Goal: Check status: Check status

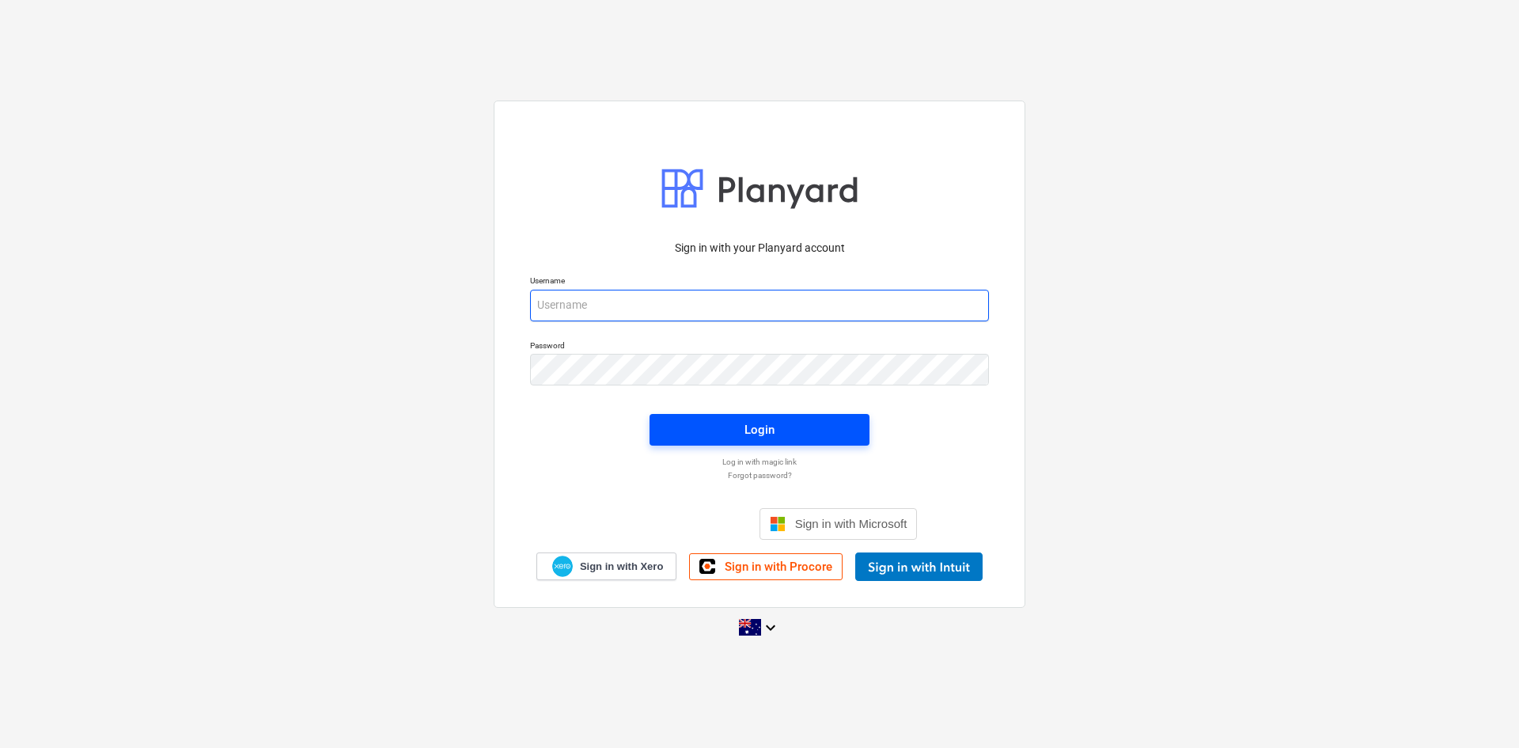
type input "[EMAIL_ADDRESS][DOMAIN_NAME]"
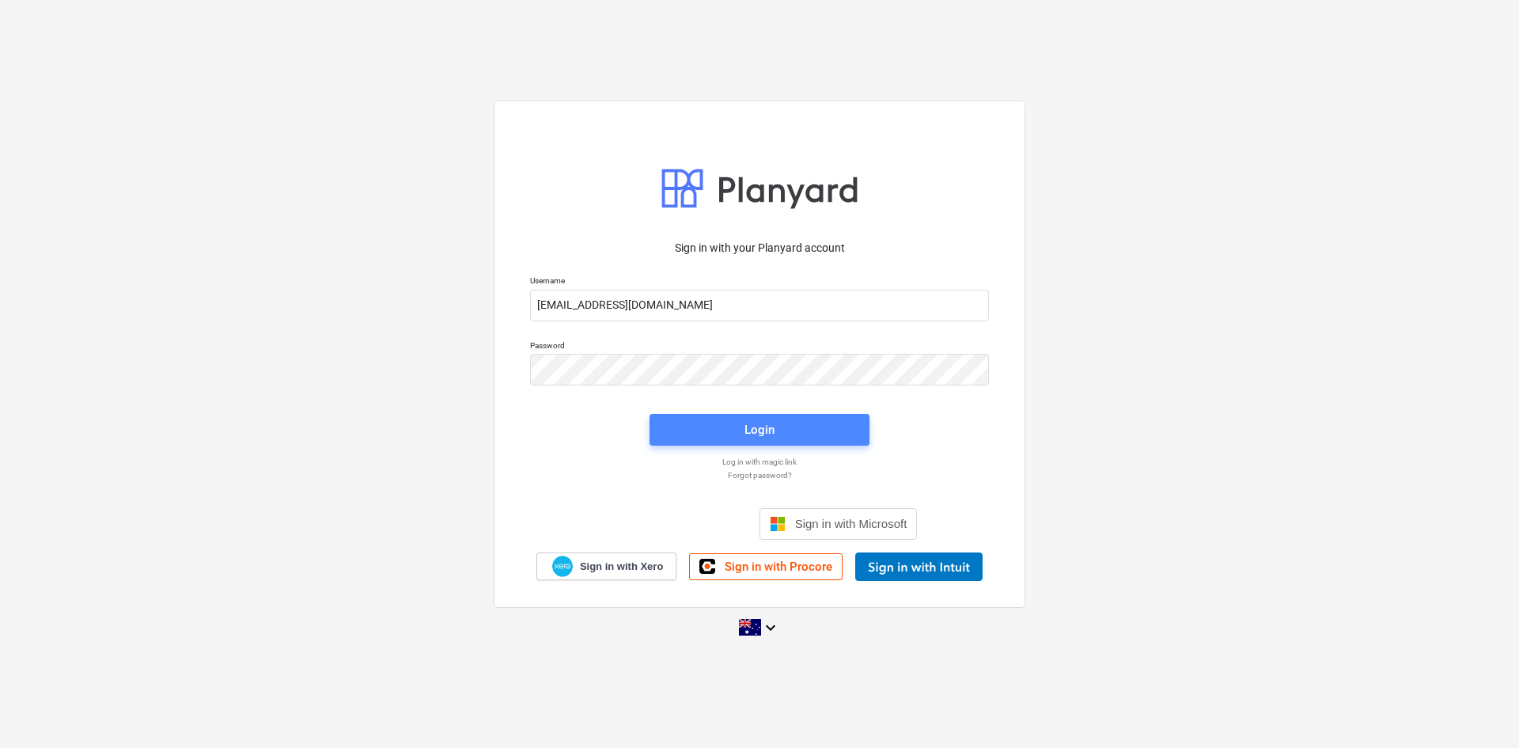
click at [762, 427] on div "Login" at bounding box center [760, 429] width 30 height 21
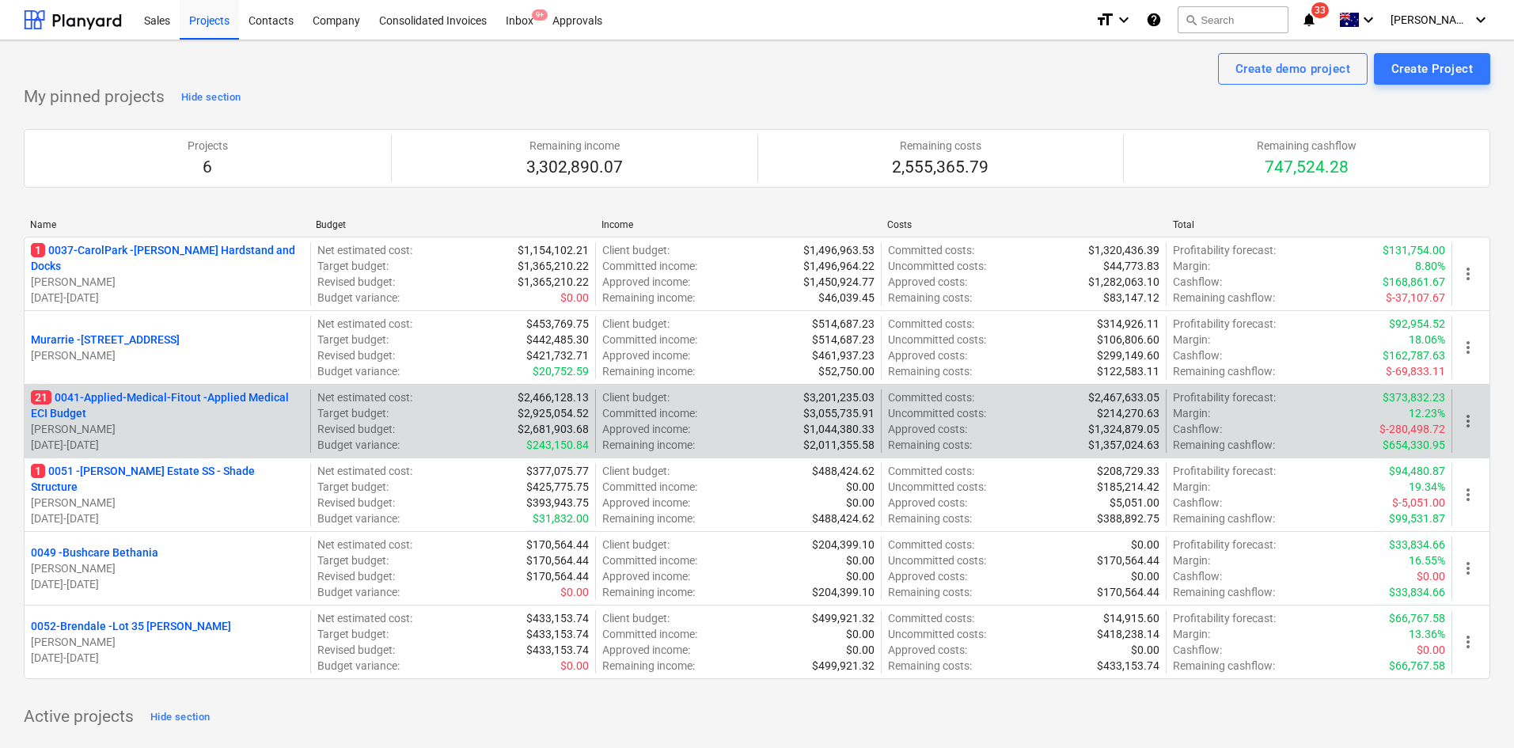
click at [146, 396] on p "21 0041-Applied-Medical-Fitout - Applied Medical ECI Budget" at bounding box center [167, 405] width 273 height 32
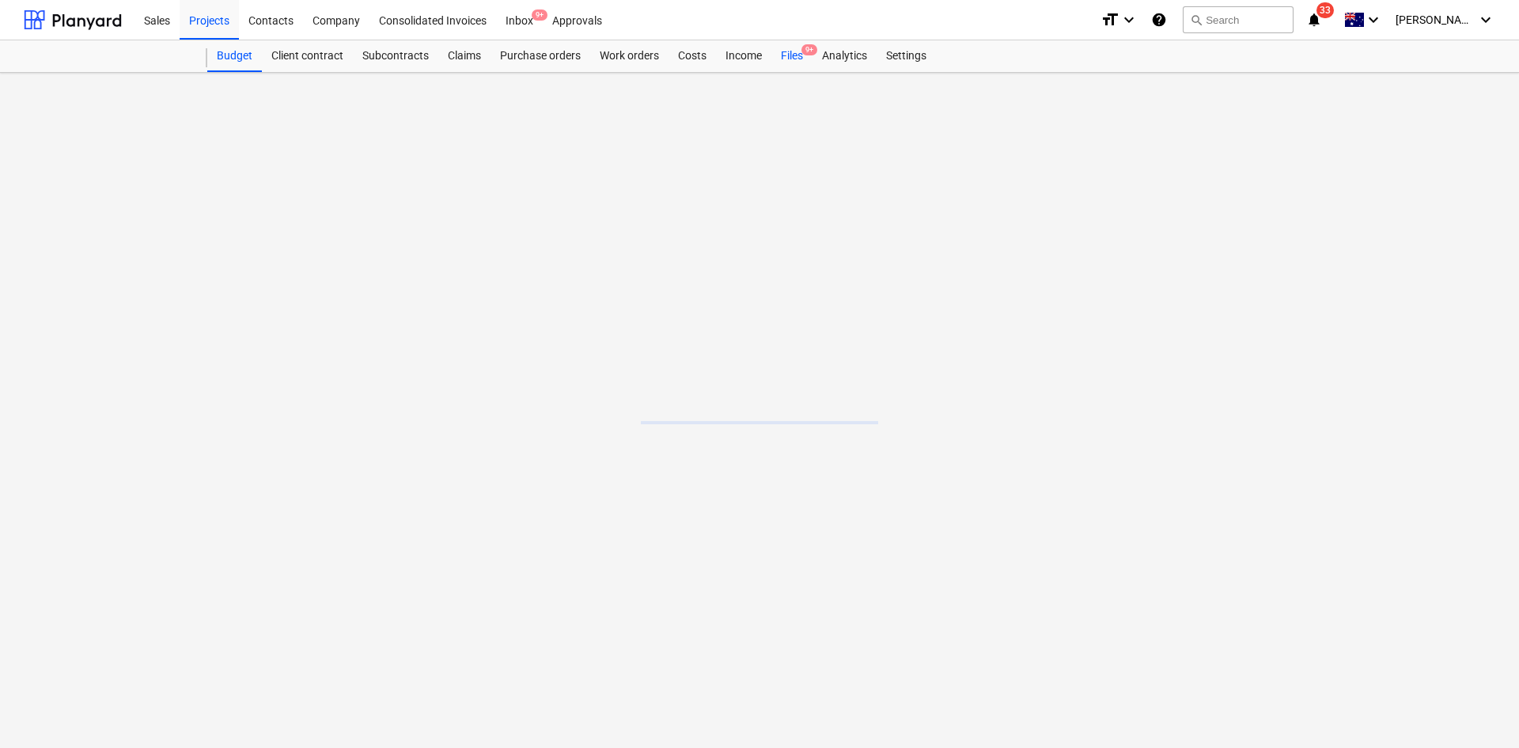
click at [812, 61] on div "Files 9+" at bounding box center [792, 56] width 41 height 32
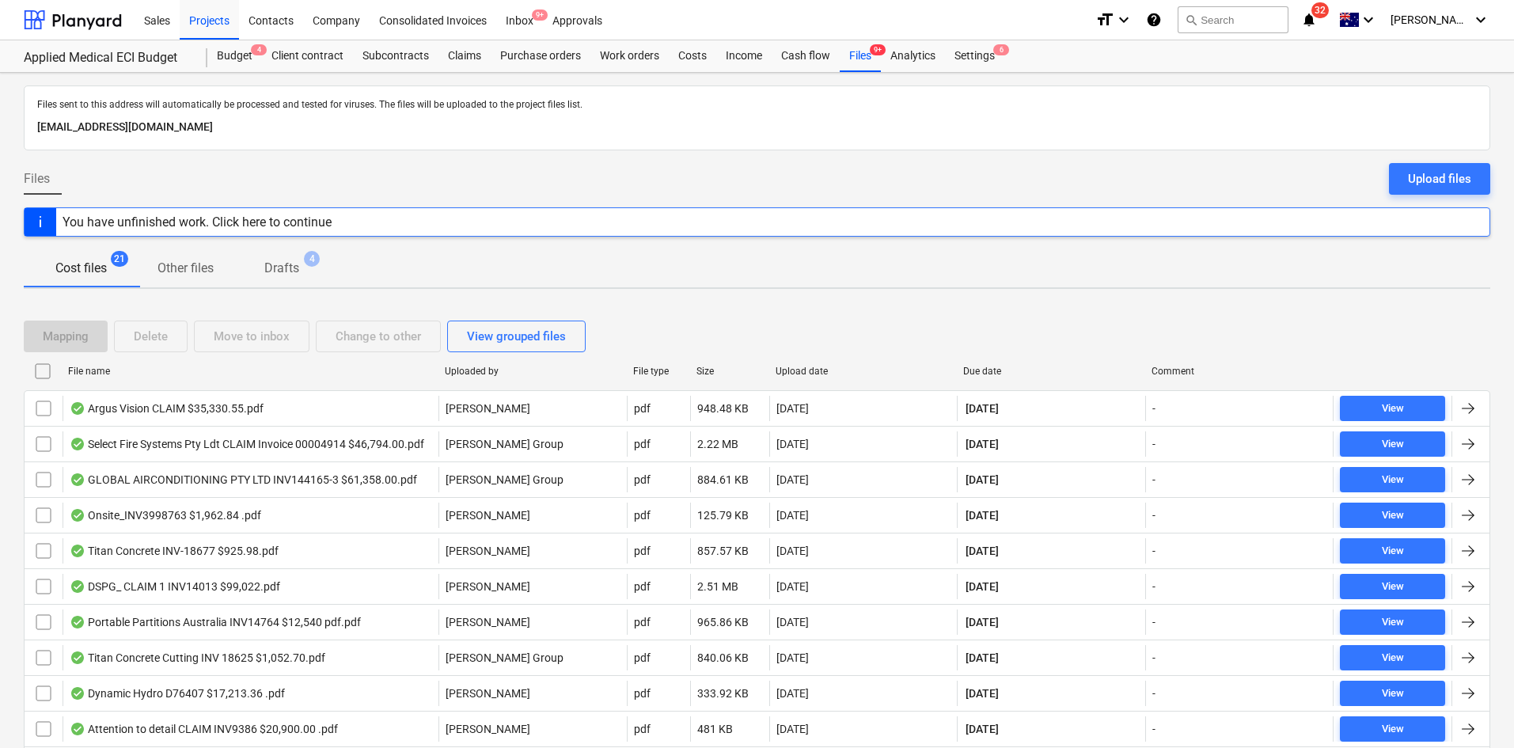
click at [1218, 256] on div "Cost files 21 Other files Drafts 4" at bounding box center [757, 268] width 1466 height 38
click at [233, 59] on div "Budget 4" at bounding box center [234, 56] width 55 height 32
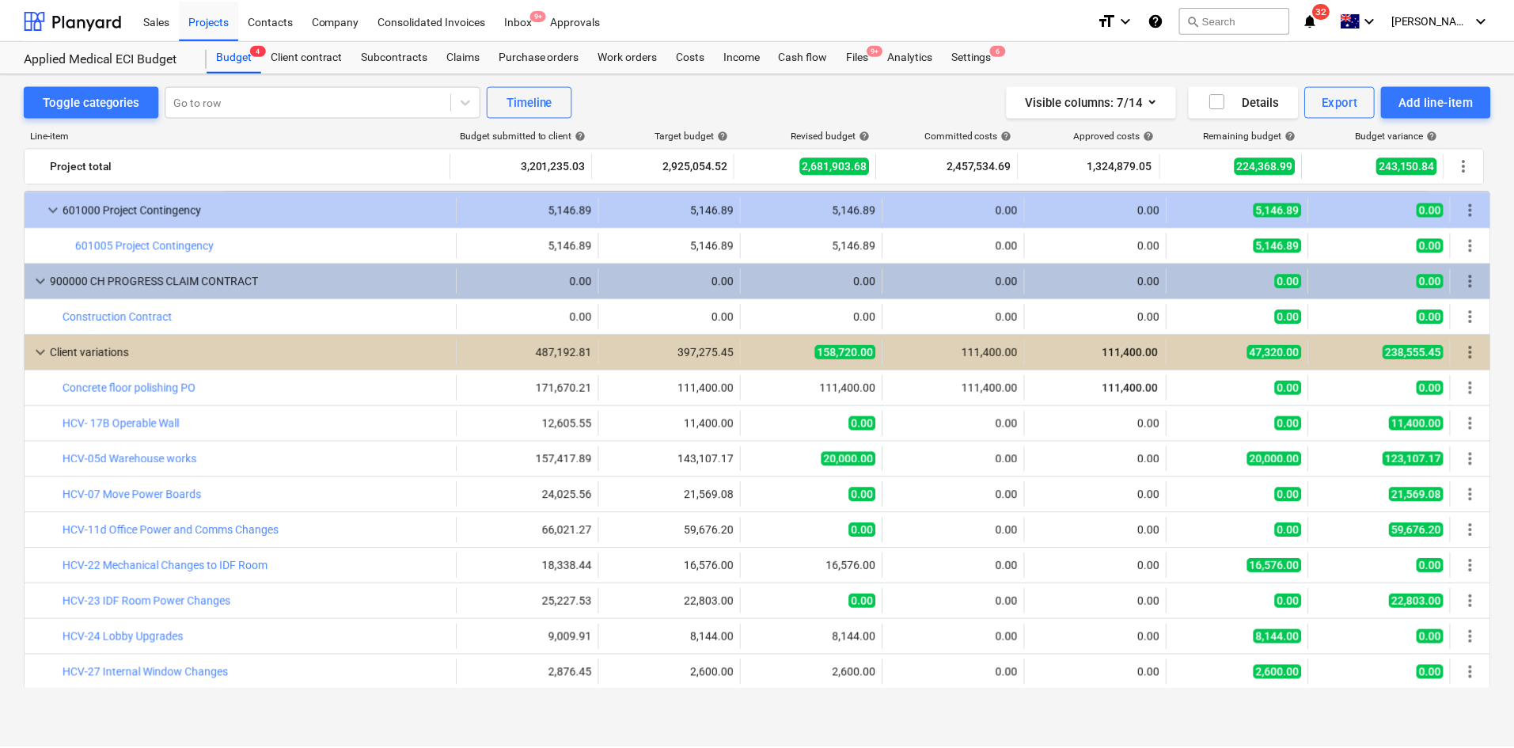
scroll to position [3347, 0]
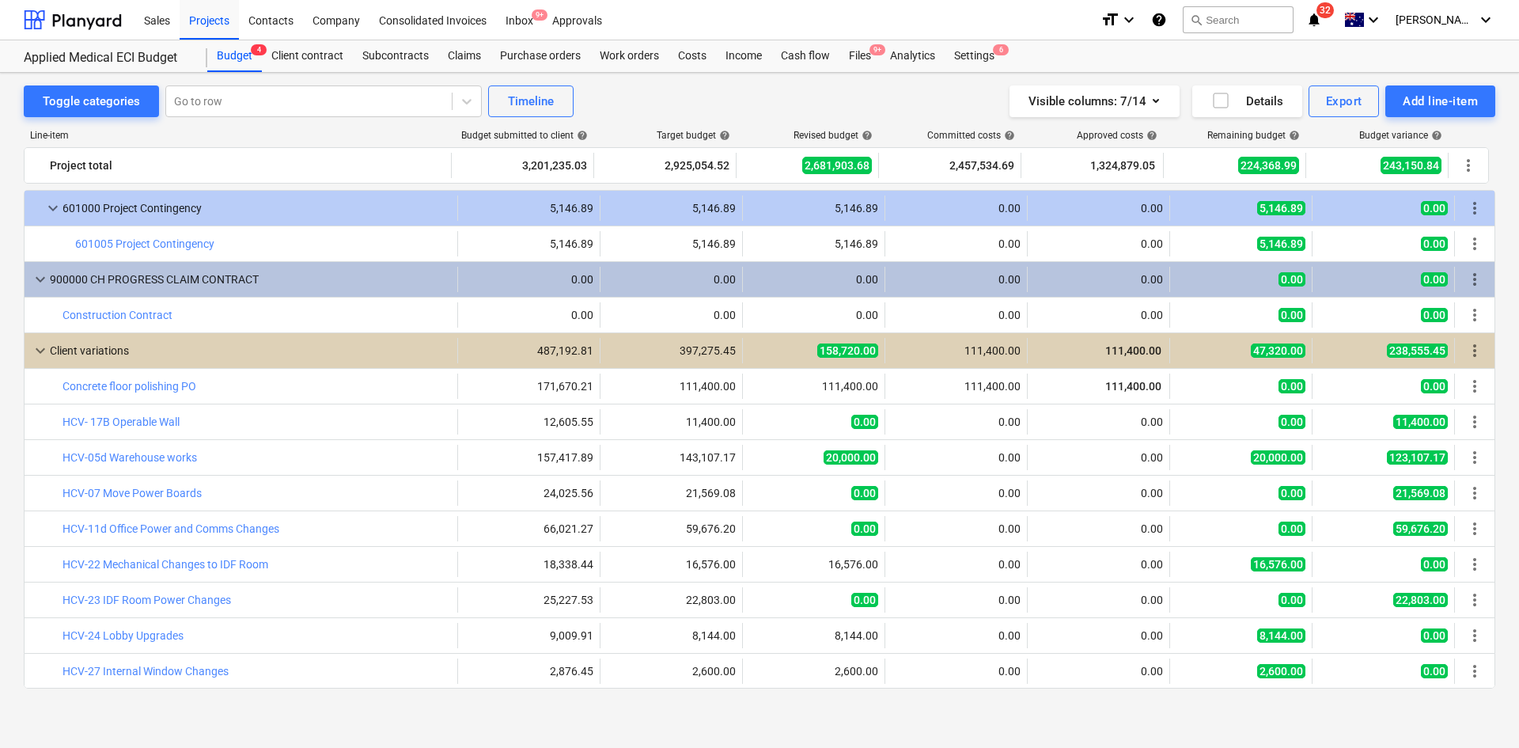
click at [397, 725] on div "Toggle categories Go to row Timeline Visible columns : 7/14 Details Export Add …" at bounding box center [759, 410] width 1519 height 675
click at [793, 108] on div "Toggle categories Go to row Timeline Visible columns : 7/14 Details Export Add …" at bounding box center [760, 101] width 1472 height 32
click at [558, 59] on div "Purchase orders" at bounding box center [541, 56] width 100 height 32
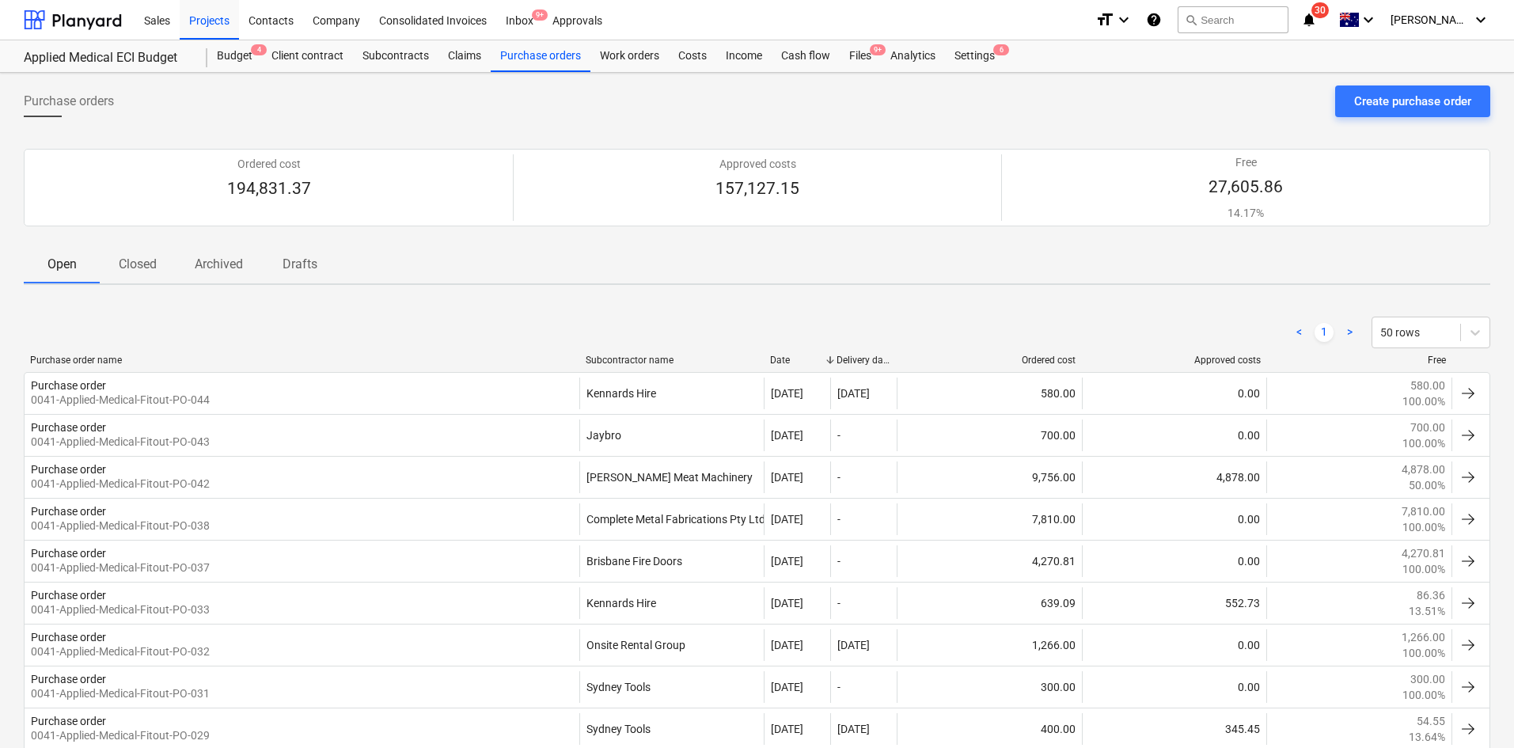
click at [626, 347] on div "< 1 > 50 rows" at bounding box center [757, 333] width 1466 height 32
click at [626, 353] on div "< 1 > 50 rows" at bounding box center [757, 332] width 1466 height 44
click at [626, 356] on div "Subcontractor name" at bounding box center [672, 360] width 173 height 11
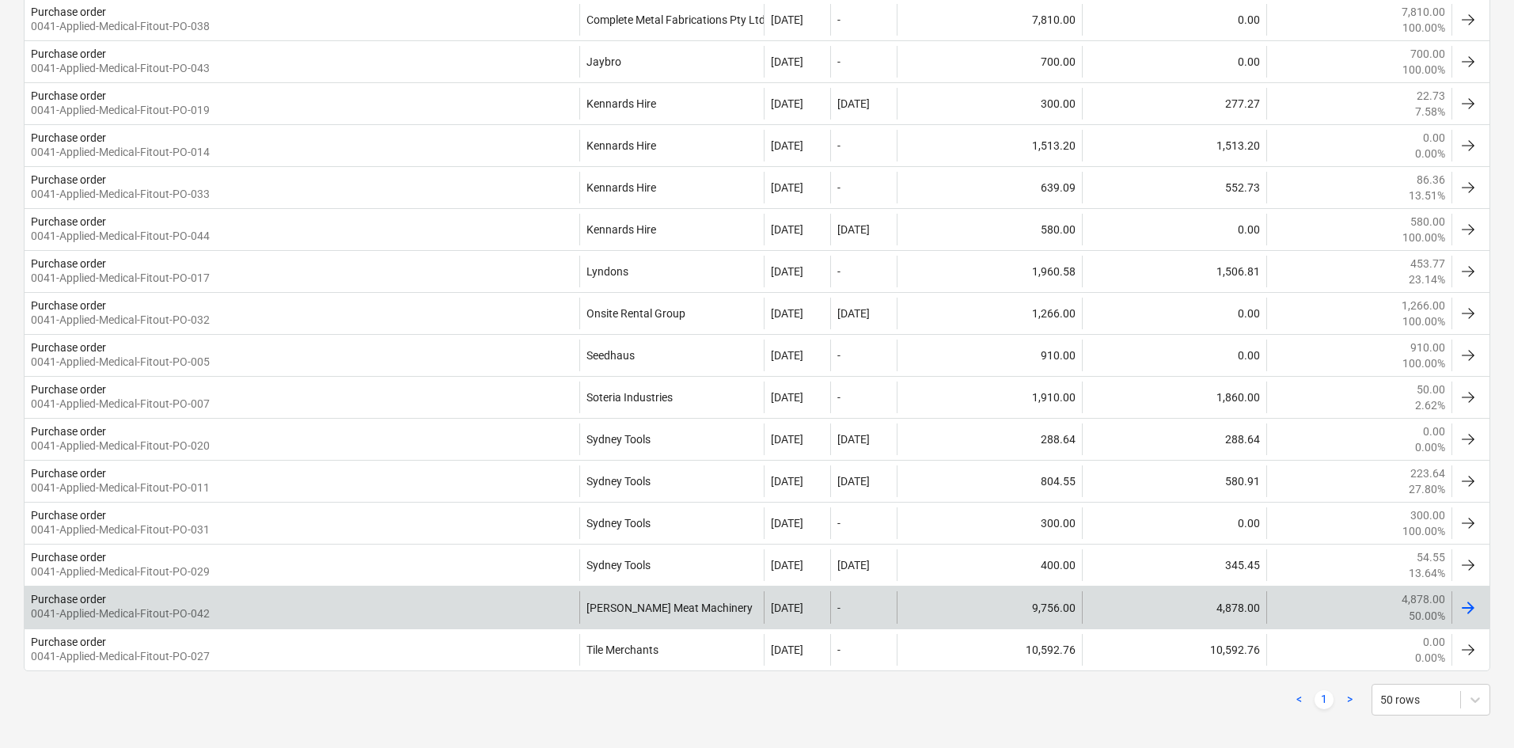
scroll to position [511, 0]
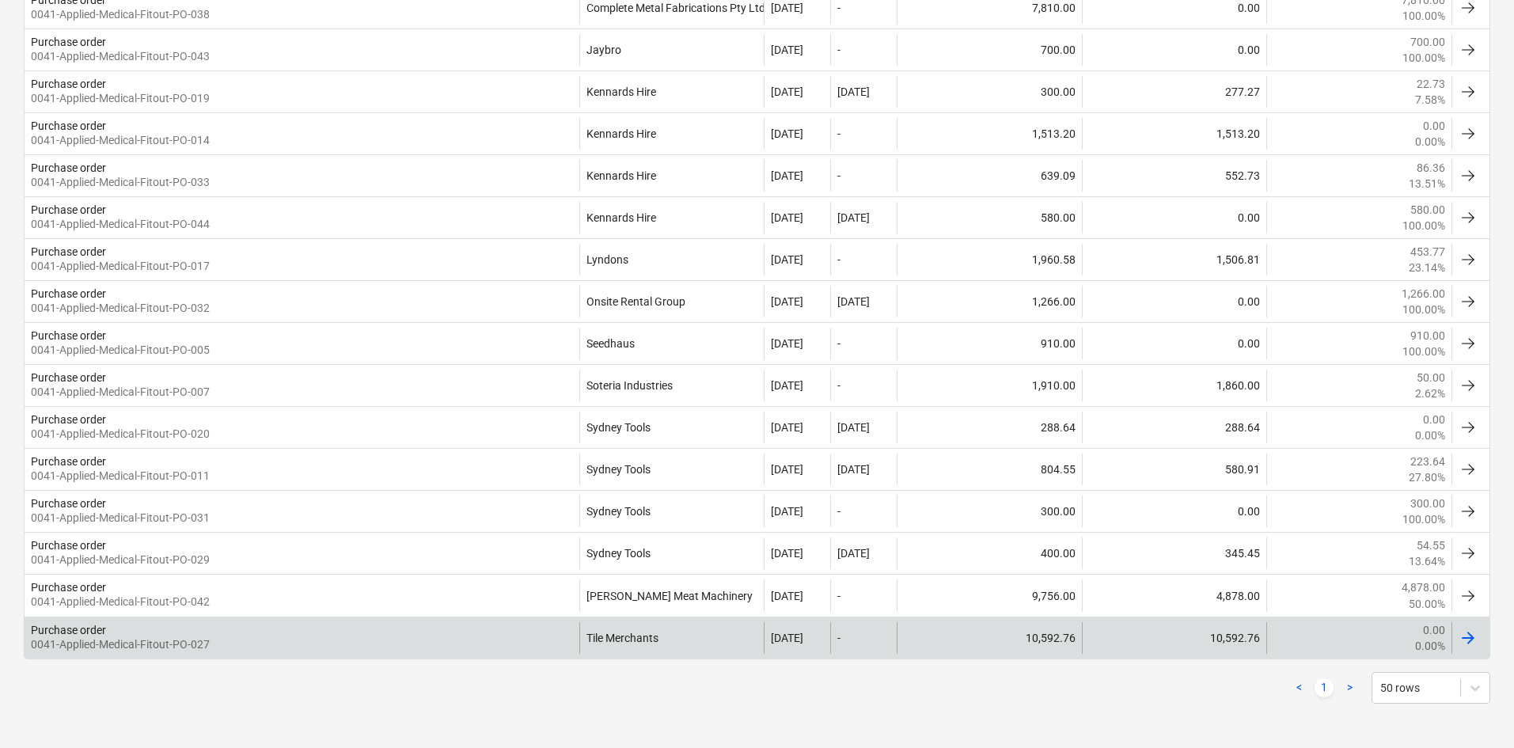
click at [517, 633] on div "Purchase order 0041-Applied-Medical-Fitout-PO-027" at bounding box center [302, 638] width 555 height 32
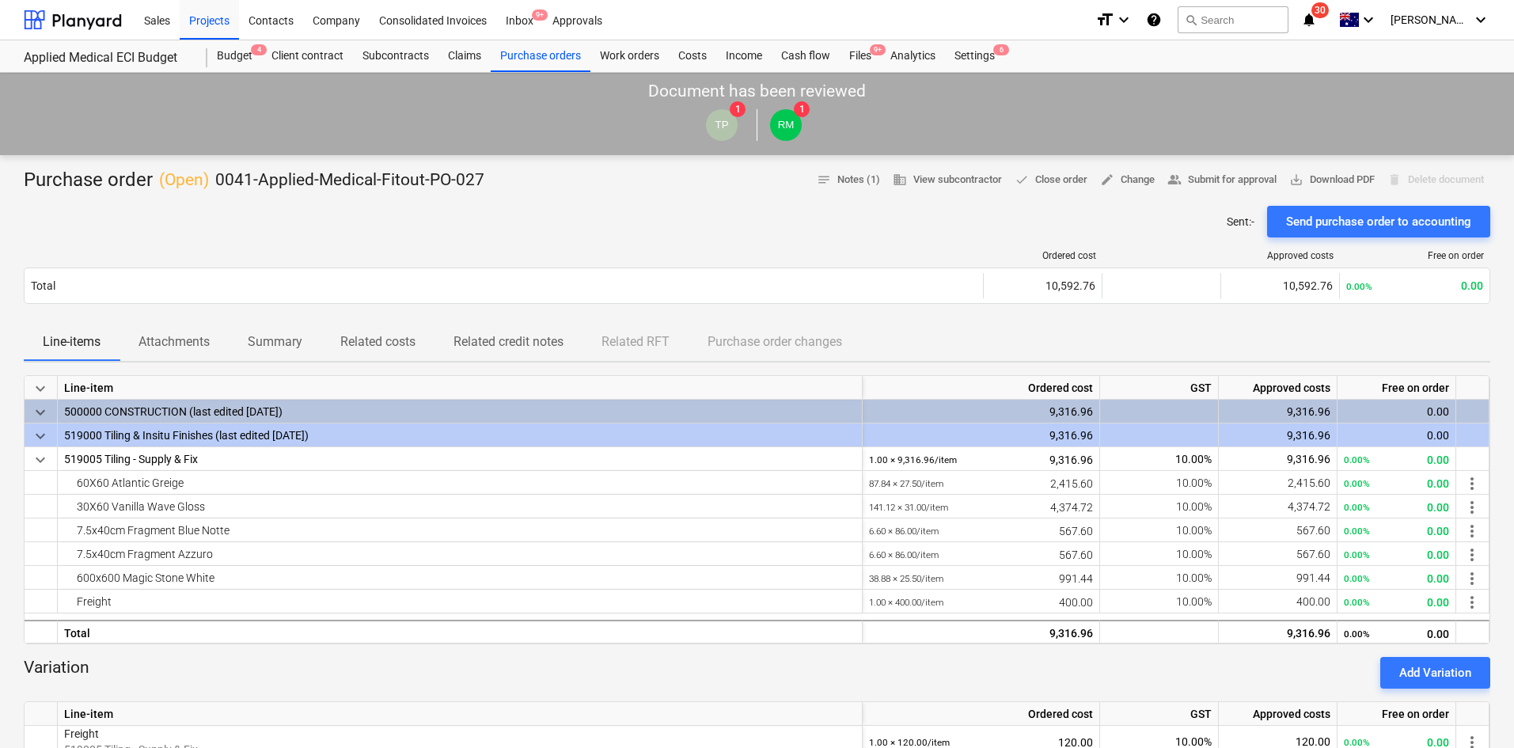
click at [188, 351] on p "Attachments" at bounding box center [173, 341] width 71 height 19
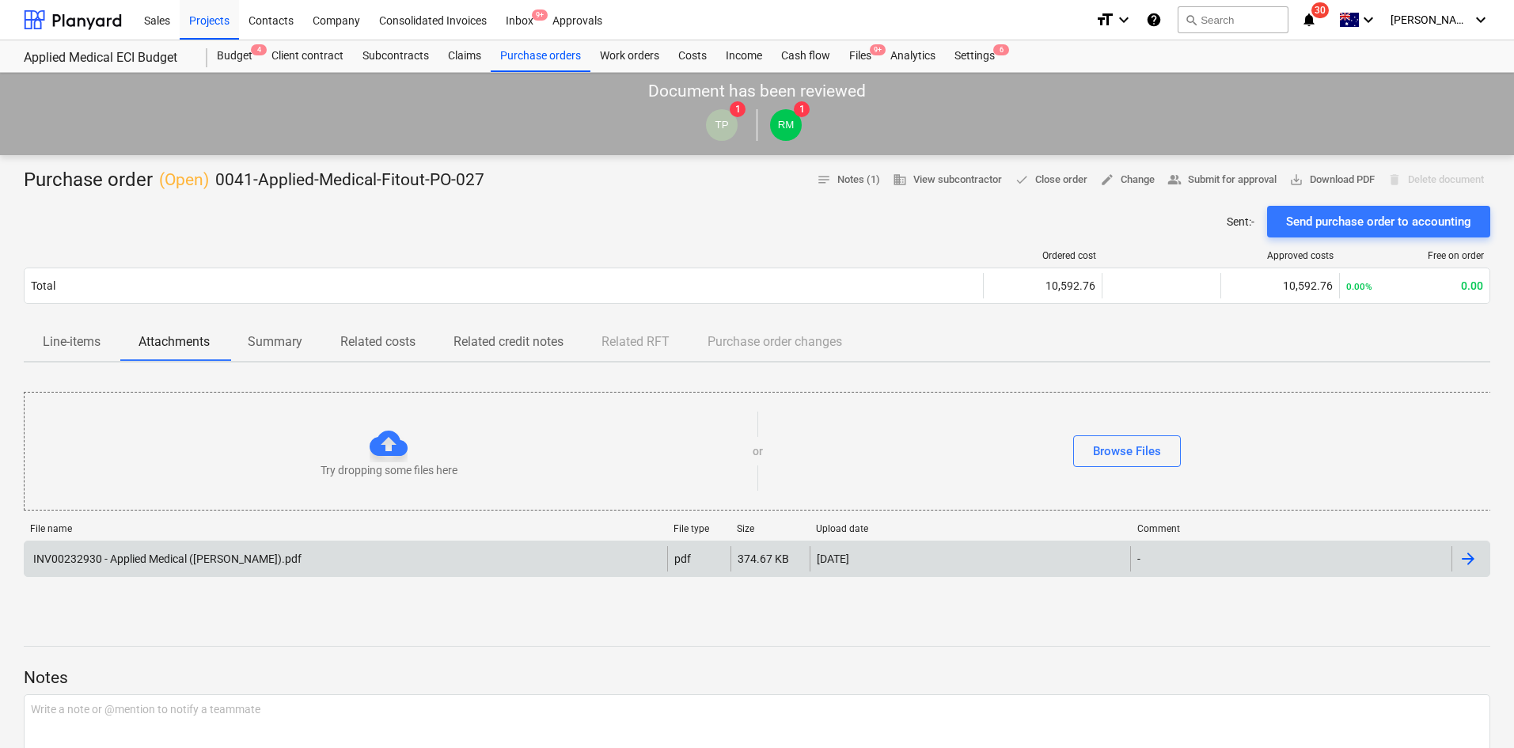
click at [206, 563] on div "INV00232930 - Applied Medical ([PERSON_NAME]).pdf" at bounding box center [166, 558] width 271 height 13
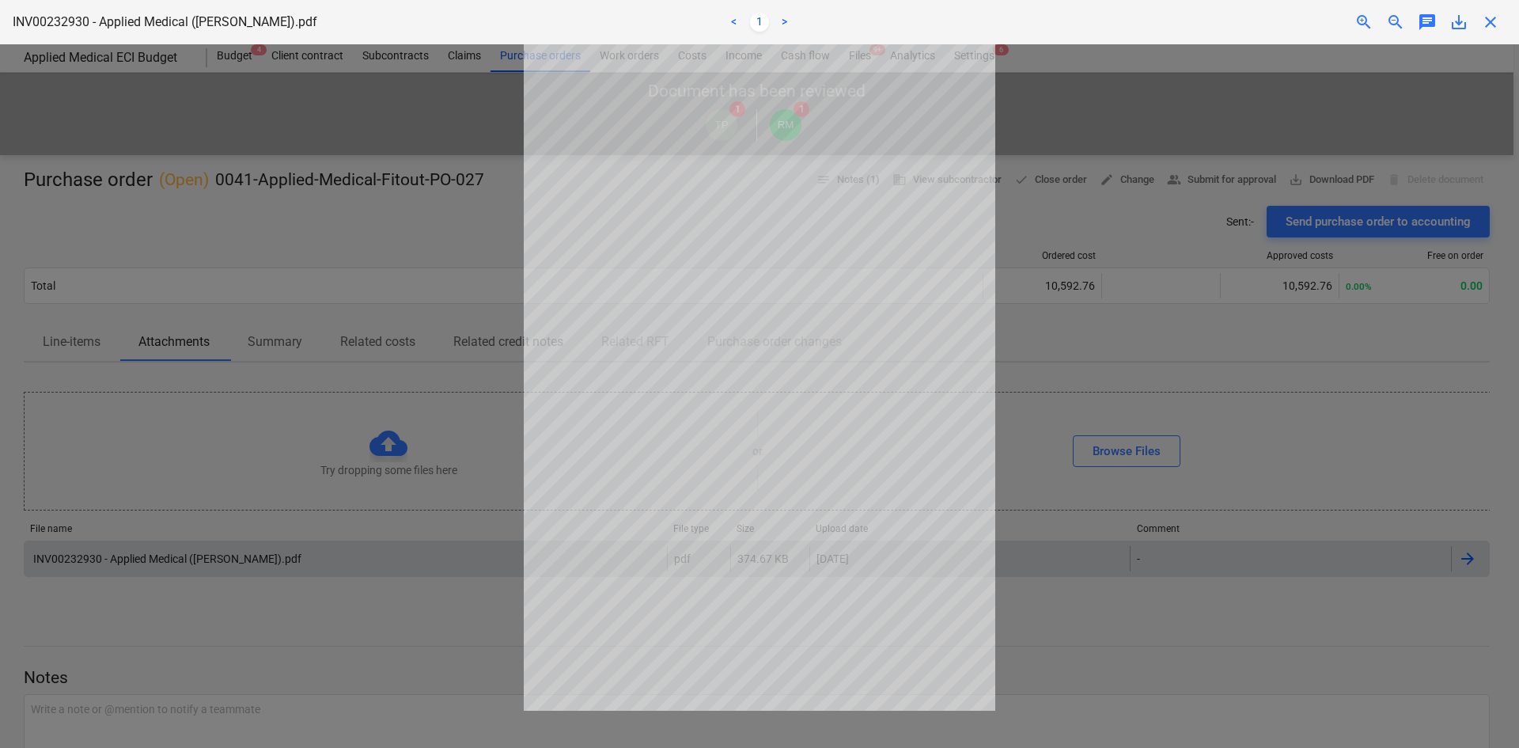
click at [1205, 389] on div at bounding box center [759, 396] width 1519 height 704
click at [1160, 489] on div at bounding box center [759, 396] width 1519 height 704
click at [1489, 24] on span "close" at bounding box center [1490, 22] width 19 height 19
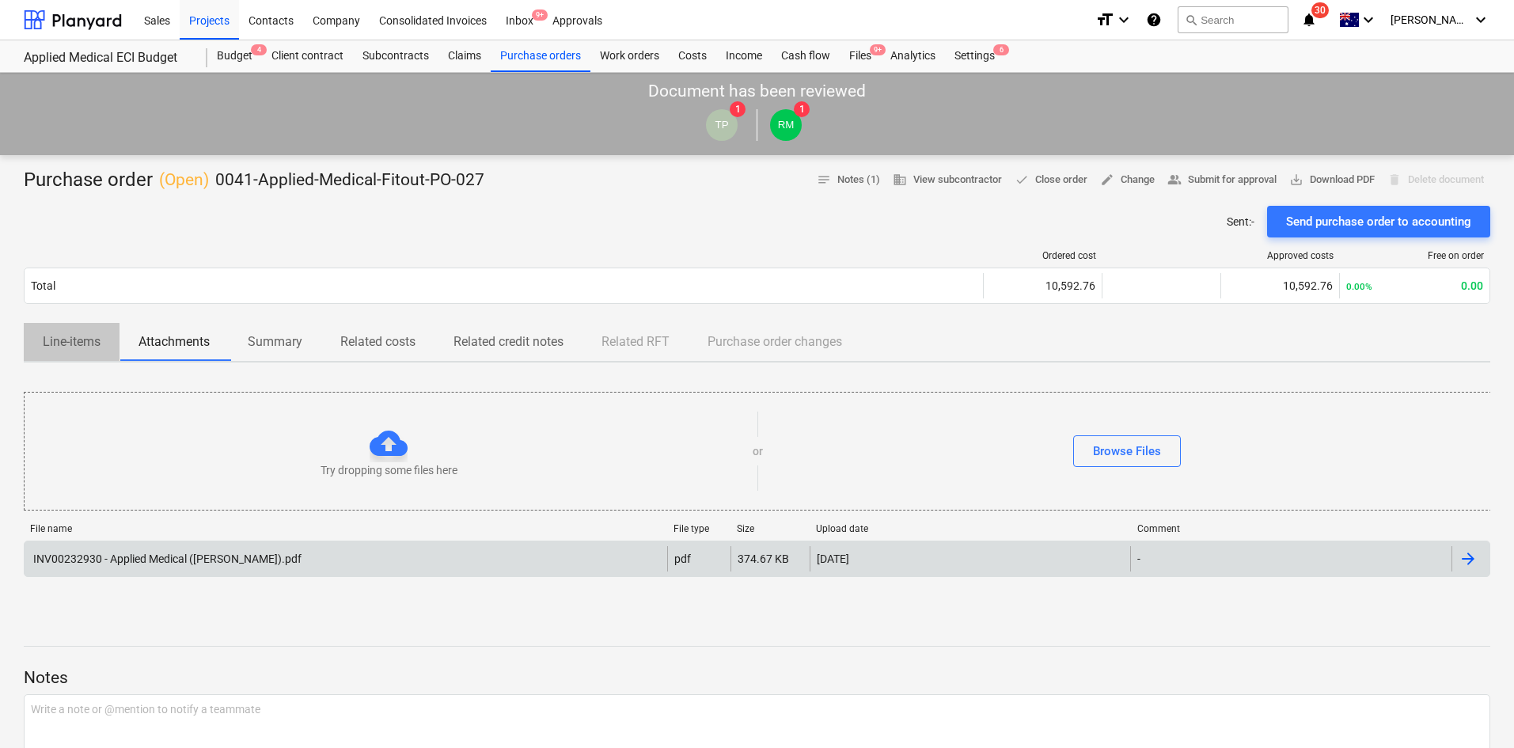
click at [75, 337] on p "Line-items" at bounding box center [72, 341] width 58 height 19
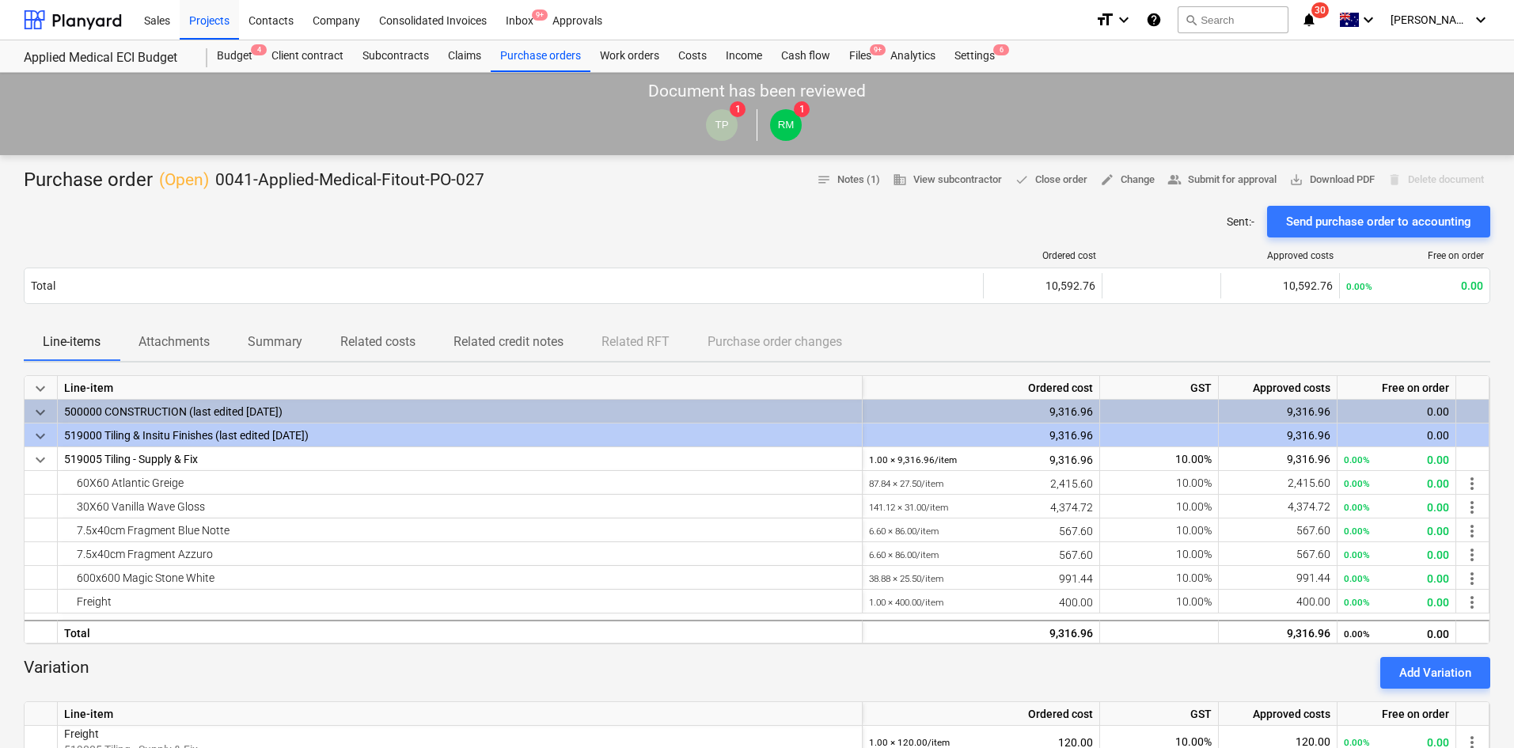
click at [177, 338] on p "Attachments" at bounding box center [173, 341] width 71 height 19
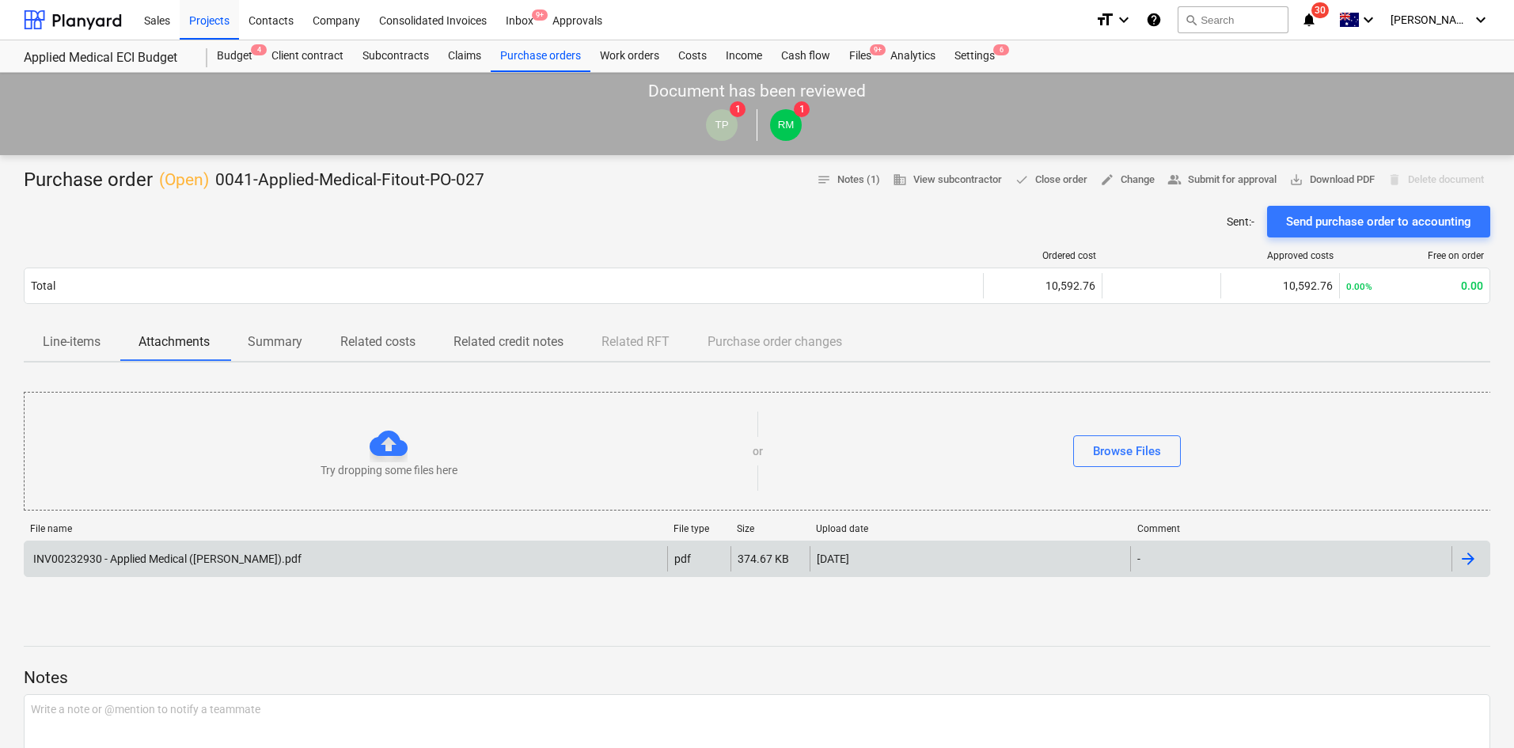
click at [143, 556] on div "INV00232930 - Applied Medical ([PERSON_NAME]).pdf" at bounding box center [166, 558] width 271 height 13
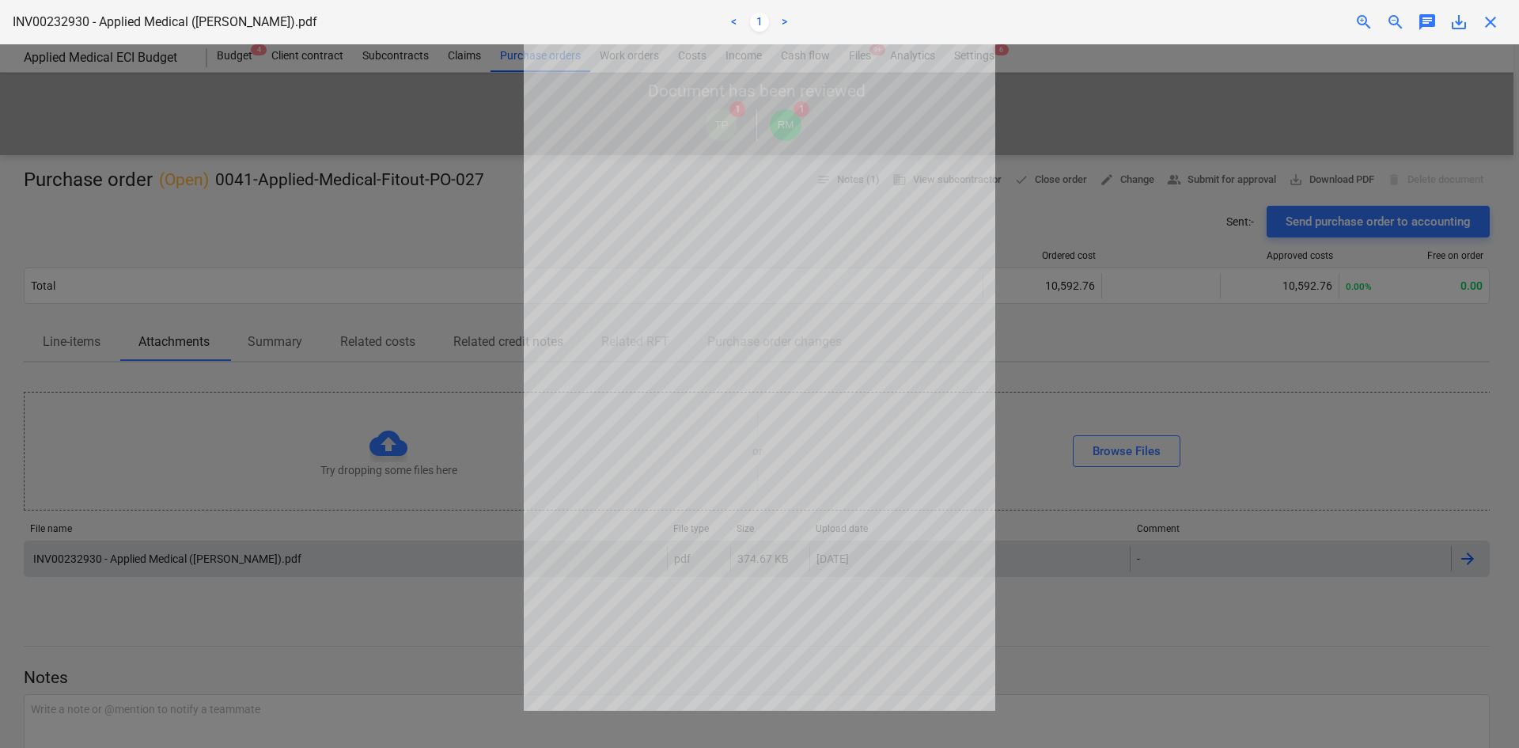
drag, startPoint x: 1175, startPoint y: 210, endPoint x: 1348, endPoint y: 112, distance: 198.5
click at [1178, 208] on div at bounding box center [759, 396] width 1519 height 704
click at [1485, 34] on div "INV00232930 - Applied Medical ([PERSON_NAME]).pdf < 1 > zoom_in zoom_out chat 0…" at bounding box center [759, 22] width 1519 height 44
